Goal: Information Seeking & Learning: Learn about a topic

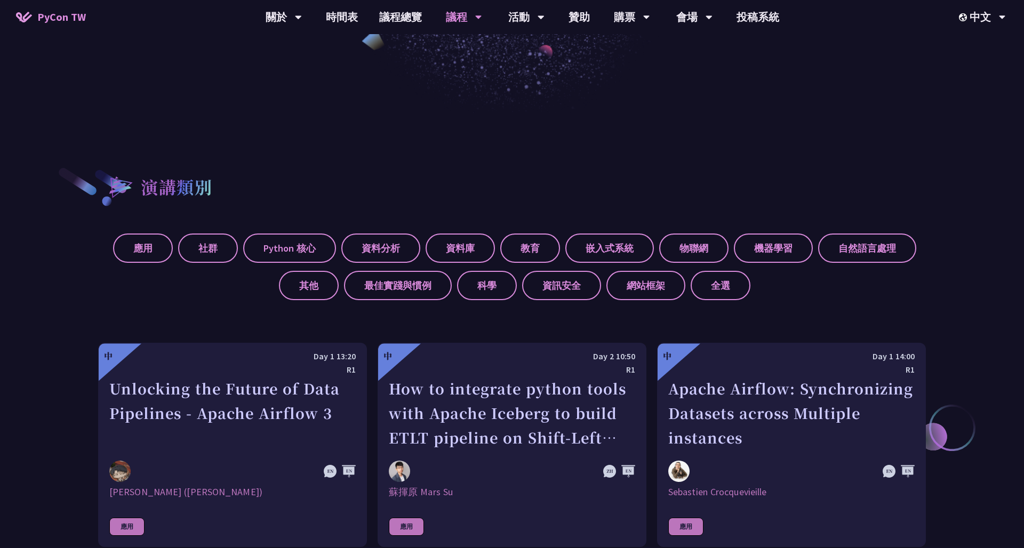
scroll to position [409, 0]
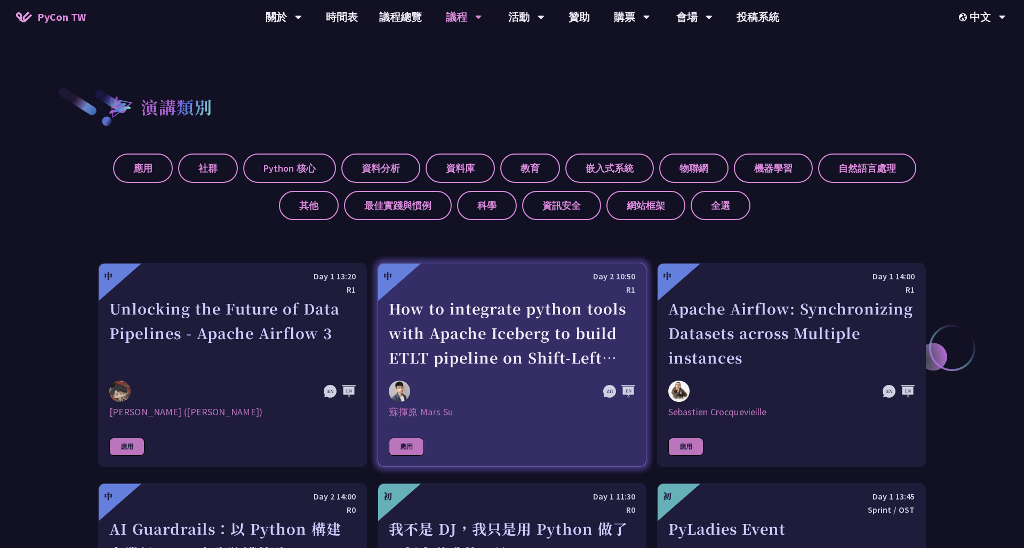
click at [481, 368] on div "How to integrate python tools with Apache Iceberg to build ETLT pipeline on Shi…" at bounding box center [512, 334] width 246 height 74
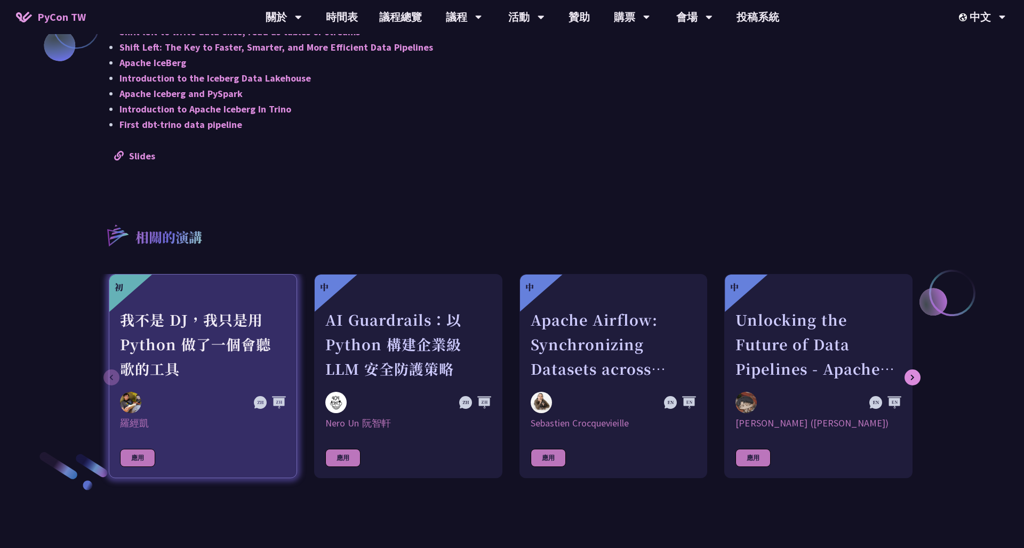
scroll to position [938, 0]
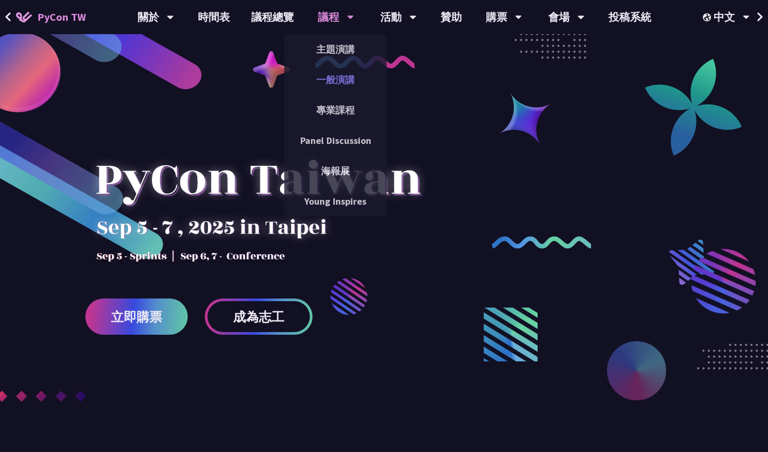
click at [340, 78] on link "一般演講" at bounding box center [335, 79] width 102 height 25
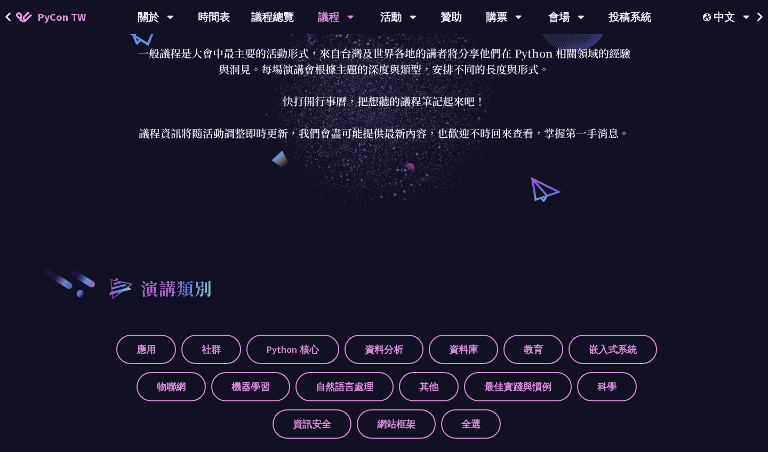
scroll to position [380, 0]
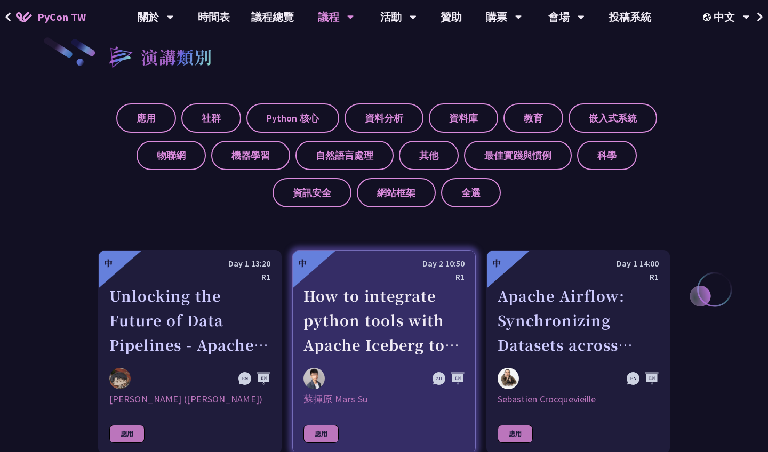
click at [358, 307] on div "How to integrate python tools with Apache Iceberg to build ETLT pipeline on Shi…" at bounding box center [384, 321] width 161 height 74
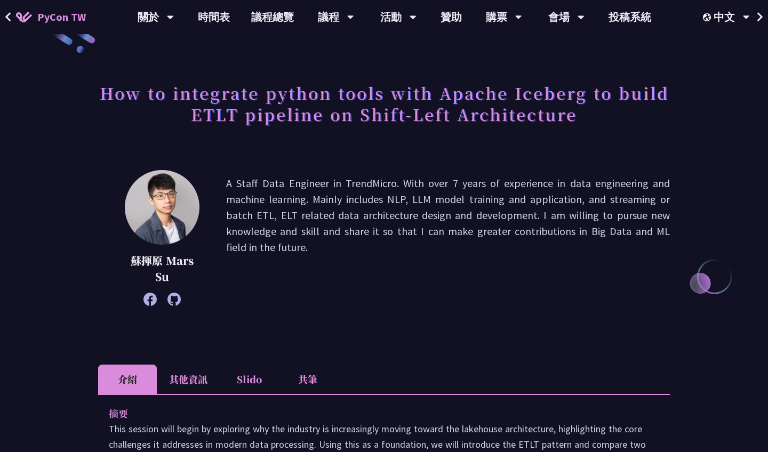
scroll to position [15, 0]
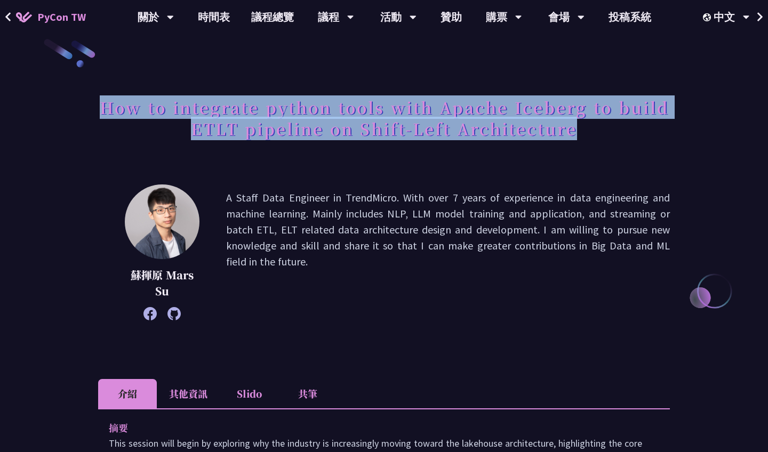
drag, startPoint x: 579, startPoint y: 132, endPoint x: 117, endPoint y: 90, distance: 463.4
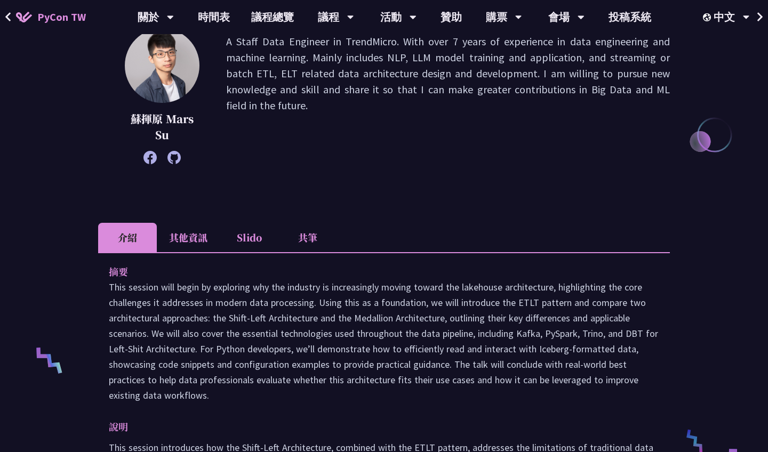
scroll to position [247, 0]
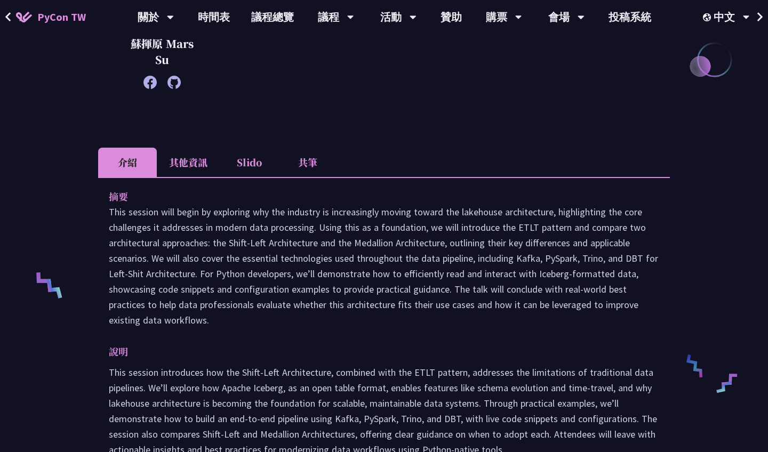
drag, startPoint x: 109, startPoint y: 210, endPoint x: 214, endPoint y: 329, distance: 159.5
click at [427, 253] on p "This session will begin by exploring why the industry is increasingly moving to…" at bounding box center [384, 266] width 550 height 124
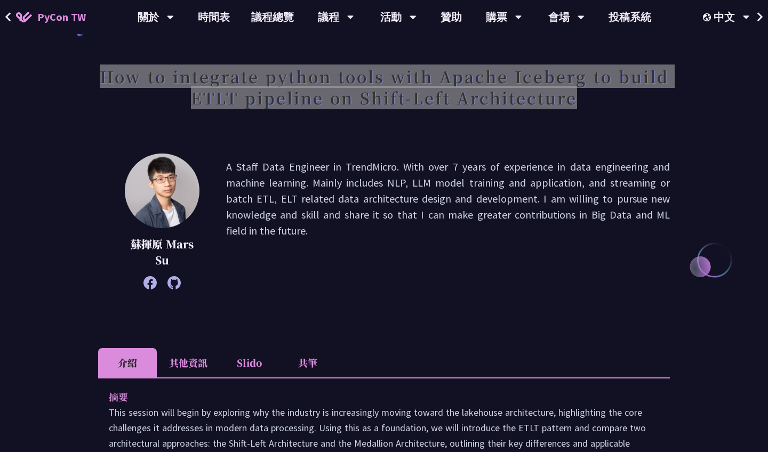
scroll to position [0, 0]
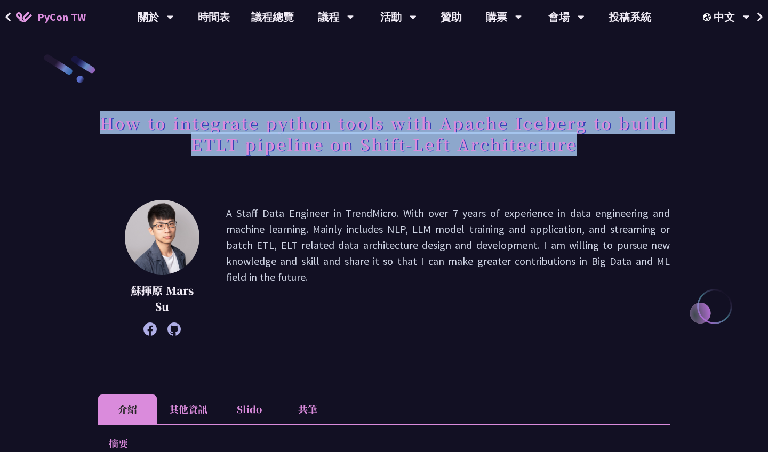
copy h1 "How to integrate python tools with Apache Iceberg to build ETLT pipeline on Shi…"
drag, startPoint x: 101, startPoint y: 121, endPoint x: 637, endPoint y: 135, distance: 536.3
click at [637, 135] on h1 "How to integrate python tools with Apache Iceberg to build ETLT pipeline on Shi…" at bounding box center [384, 133] width 572 height 53
